Goal: Obtain resource: Download file/media

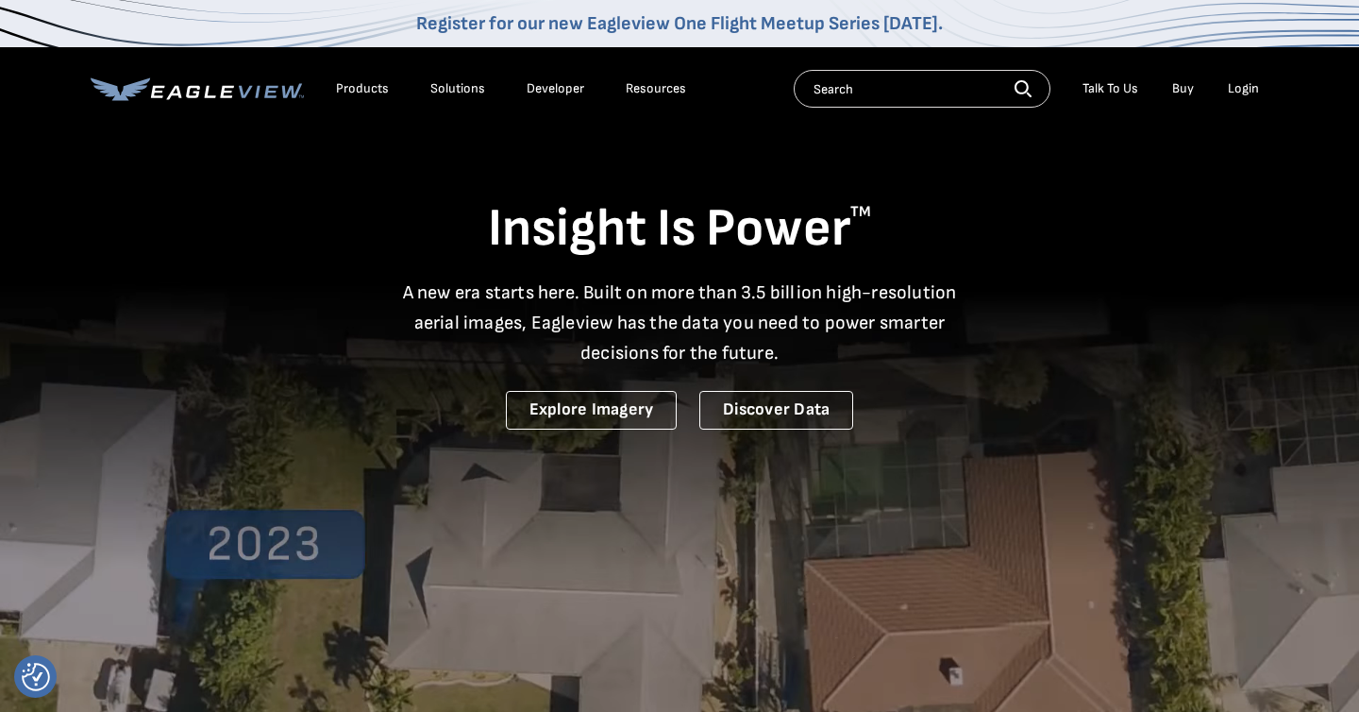
click at [1250, 81] on div "Login" at bounding box center [1243, 88] width 31 height 17
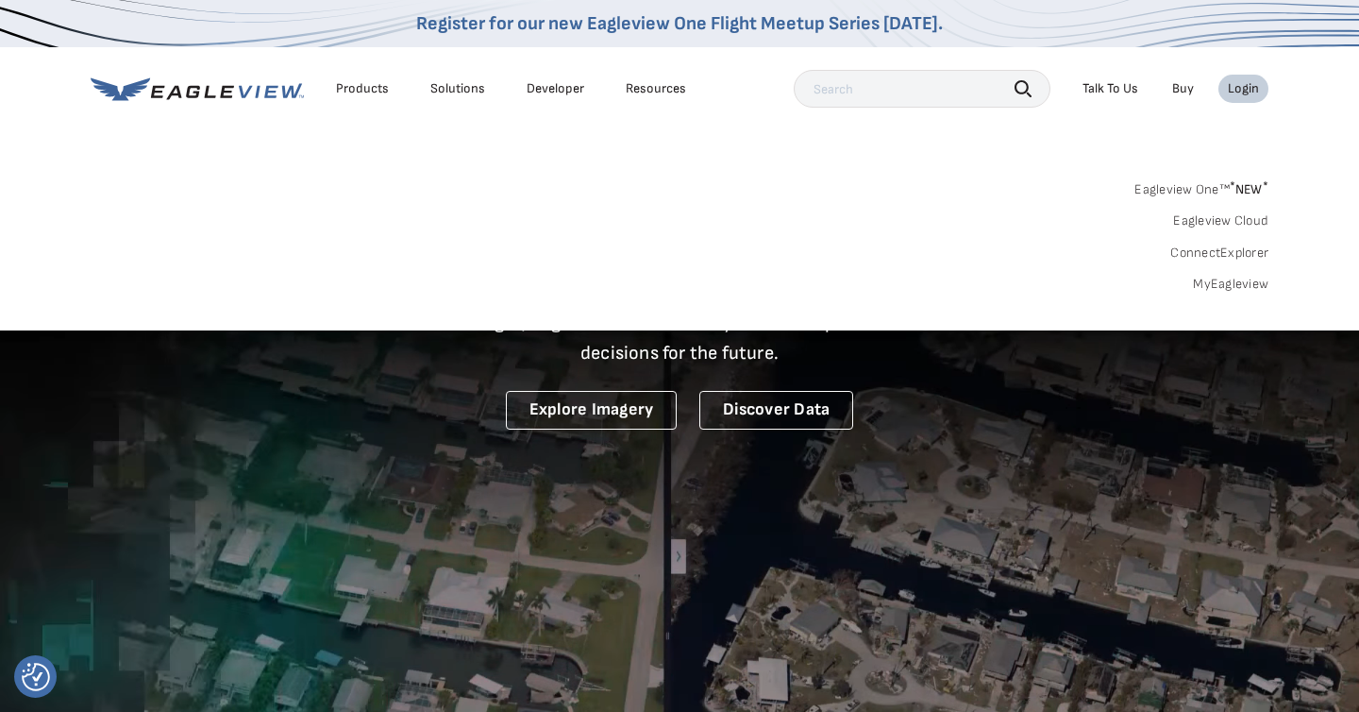
click at [1244, 288] on link "MyEagleview" at bounding box center [1231, 284] width 76 height 17
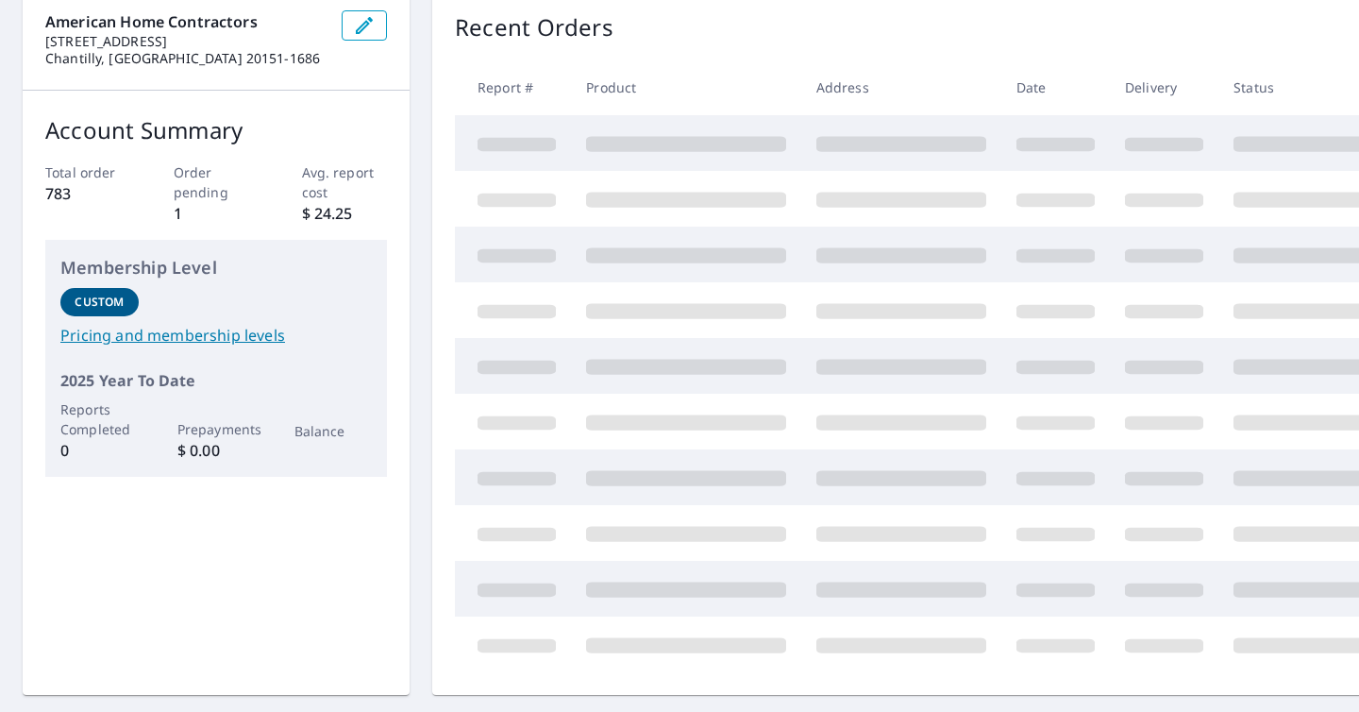
scroll to position [203, 0]
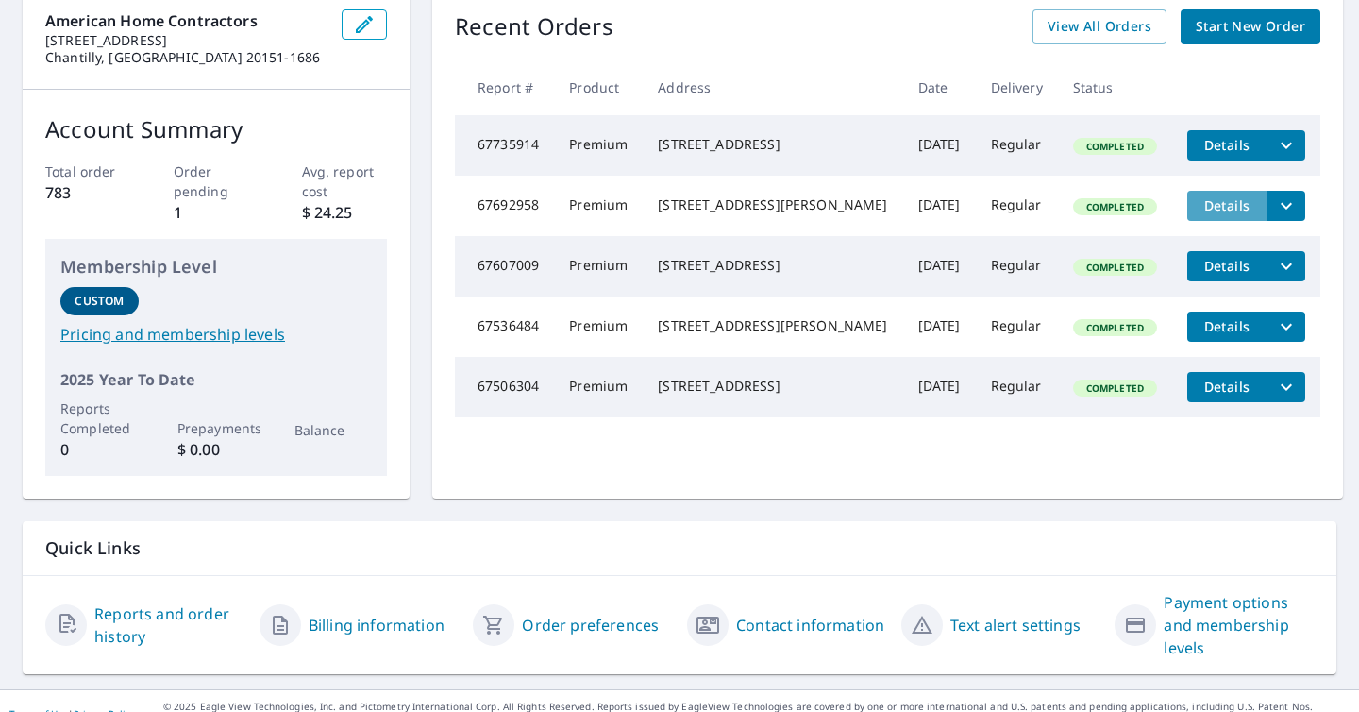
click at [1216, 221] on button "Details" at bounding box center [1226, 206] width 79 height 30
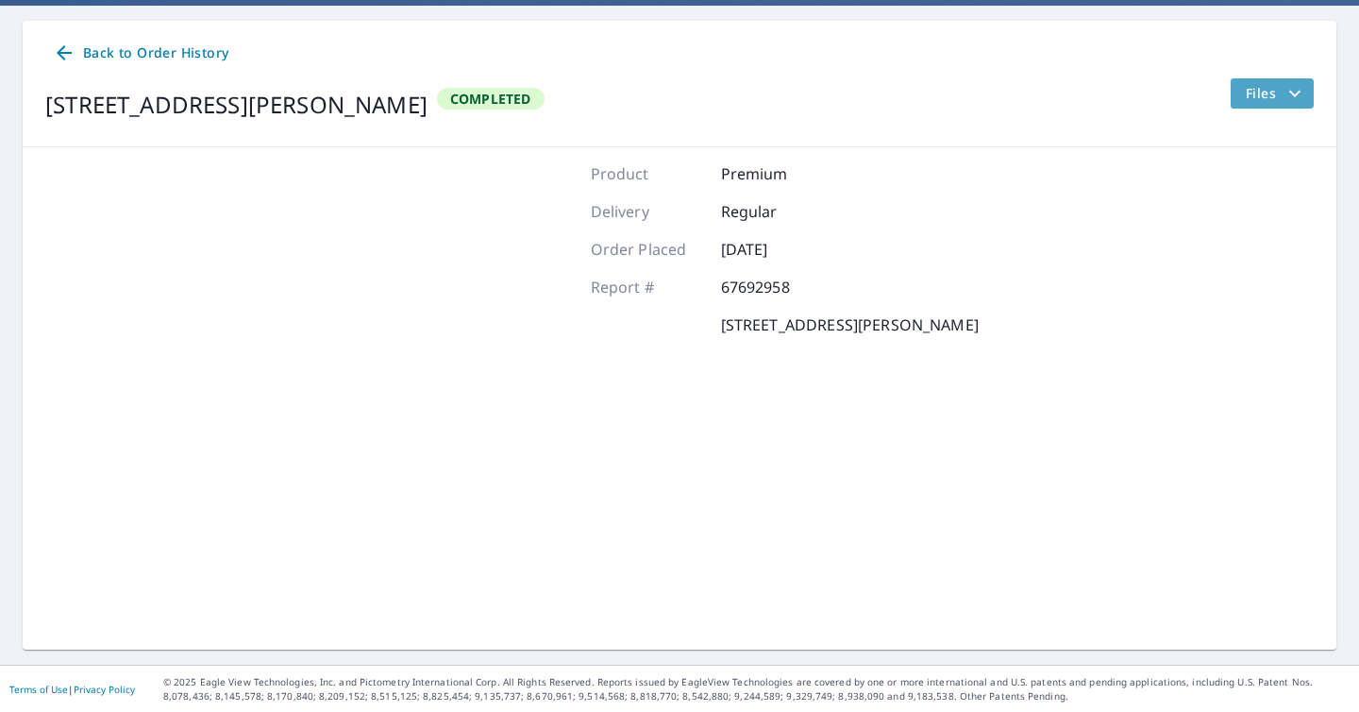
click at [1251, 103] on span "Files" at bounding box center [1276, 93] width 60 height 23
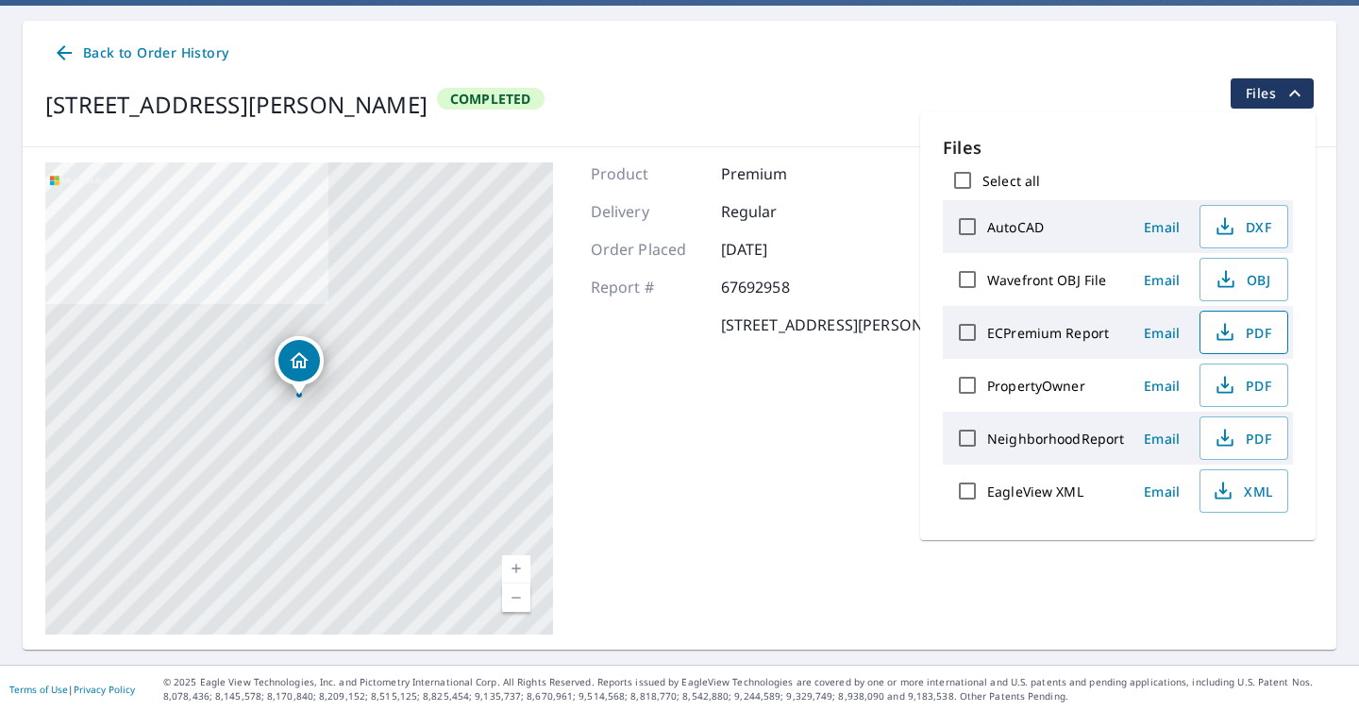
click at [1235, 340] on span "PDF" at bounding box center [1242, 332] width 60 height 23
